Goal: Information Seeking & Learning: Learn about a topic

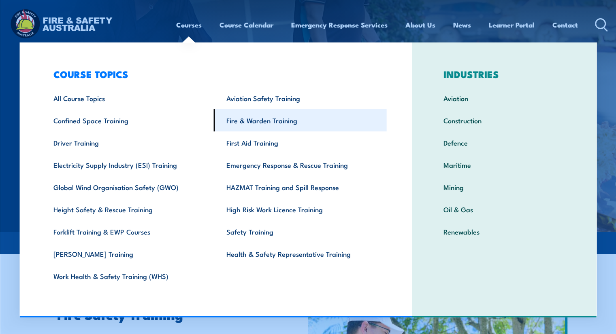
click at [259, 122] on link "Fire & Warden Training" at bounding box center [300, 120] width 173 height 22
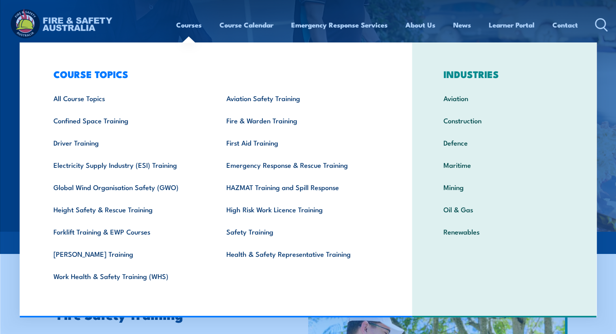
click at [191, 26] on link "Courses" at bounding box center [189, 24] width 26 height 21
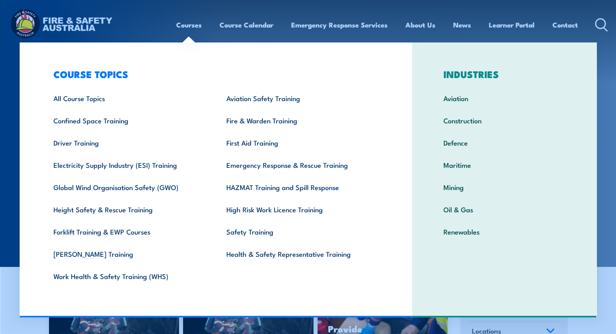
click at [188, 26] on link "Courses" at bounding box center [189, 24] width 26 height 21
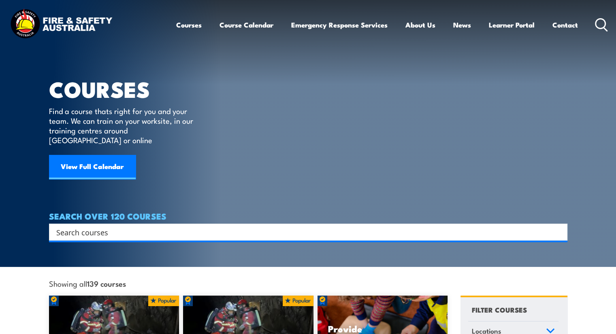
click at [188, 26] on link "Courses" at bounding box center [189, 24] width 26 height 21
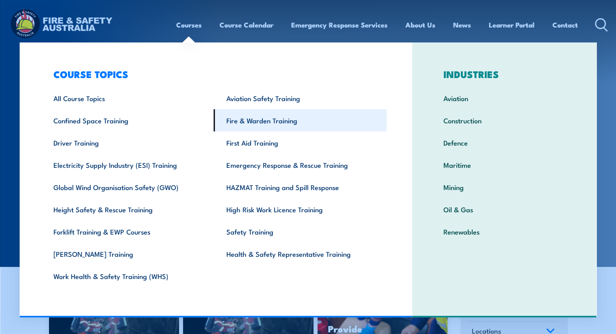
click at [242, 127] on link "Fire & Warden Training" at bounding box center [300, 120] width 173 height 22
